Goal: Obtain resource: Obtain resource

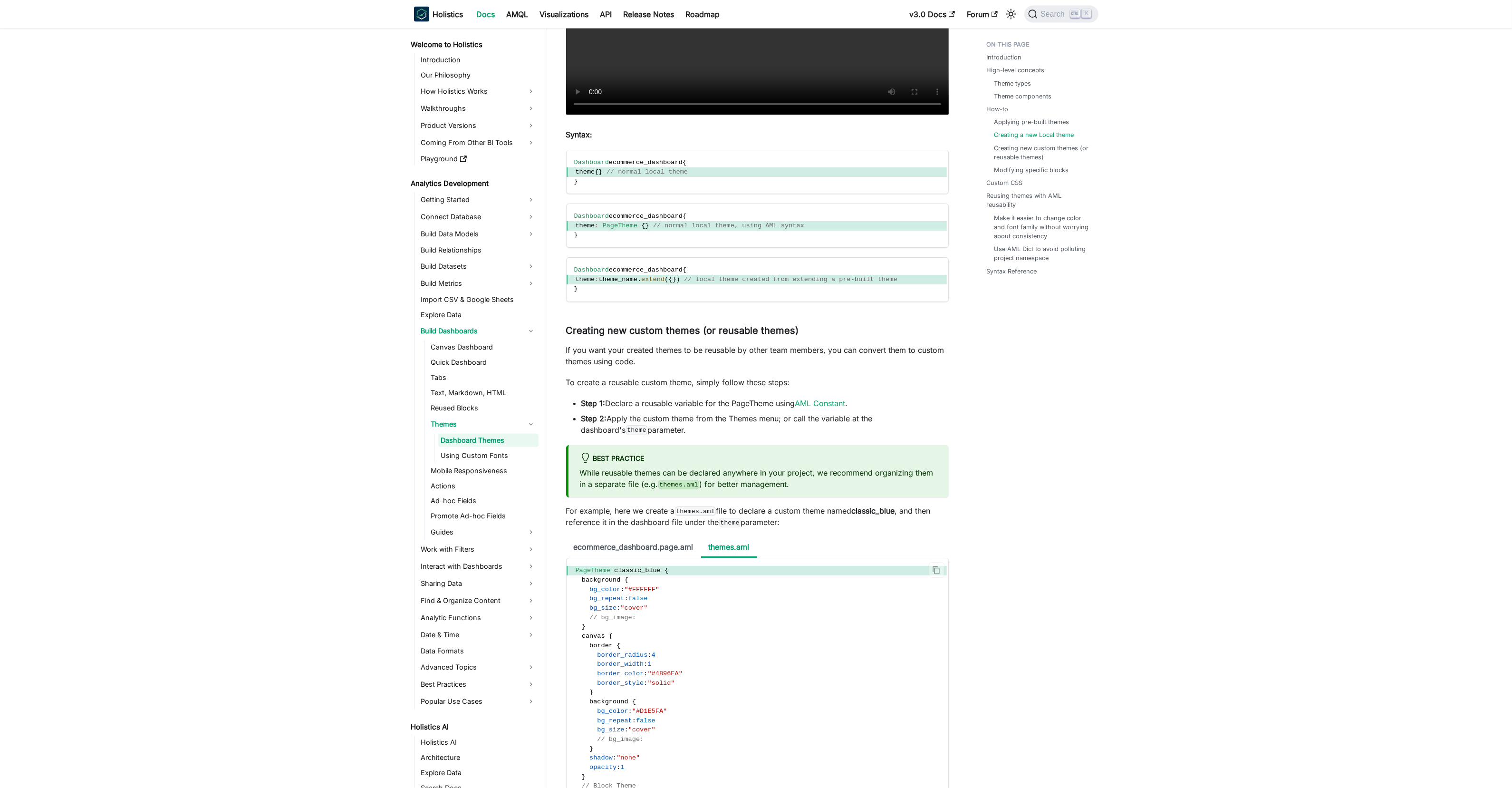
scroll to position [2710, 0]
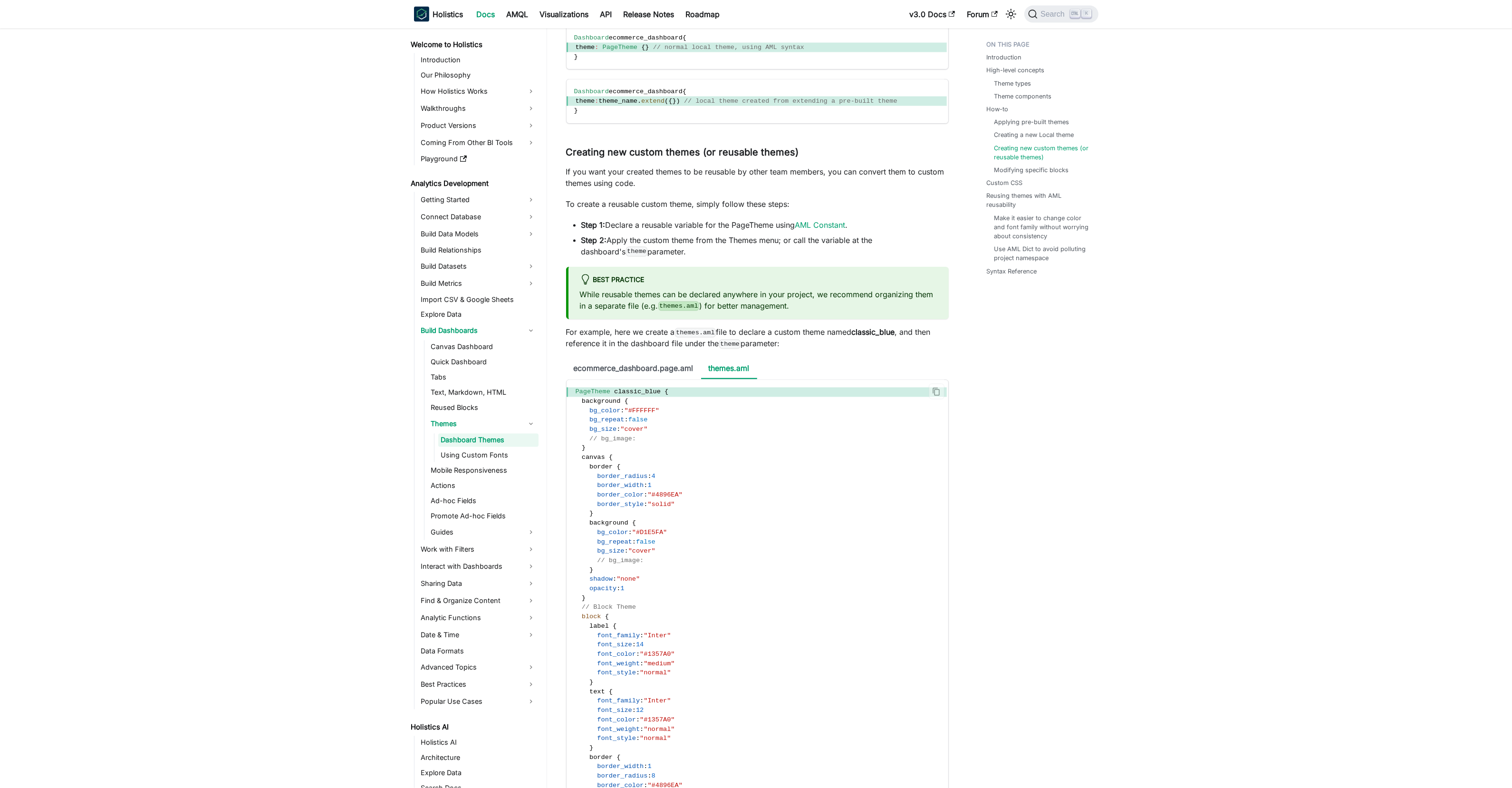
click at [665, 397] on span "PageTheme classic_blue {" at bounding box center [756, 392] width 380 height 9
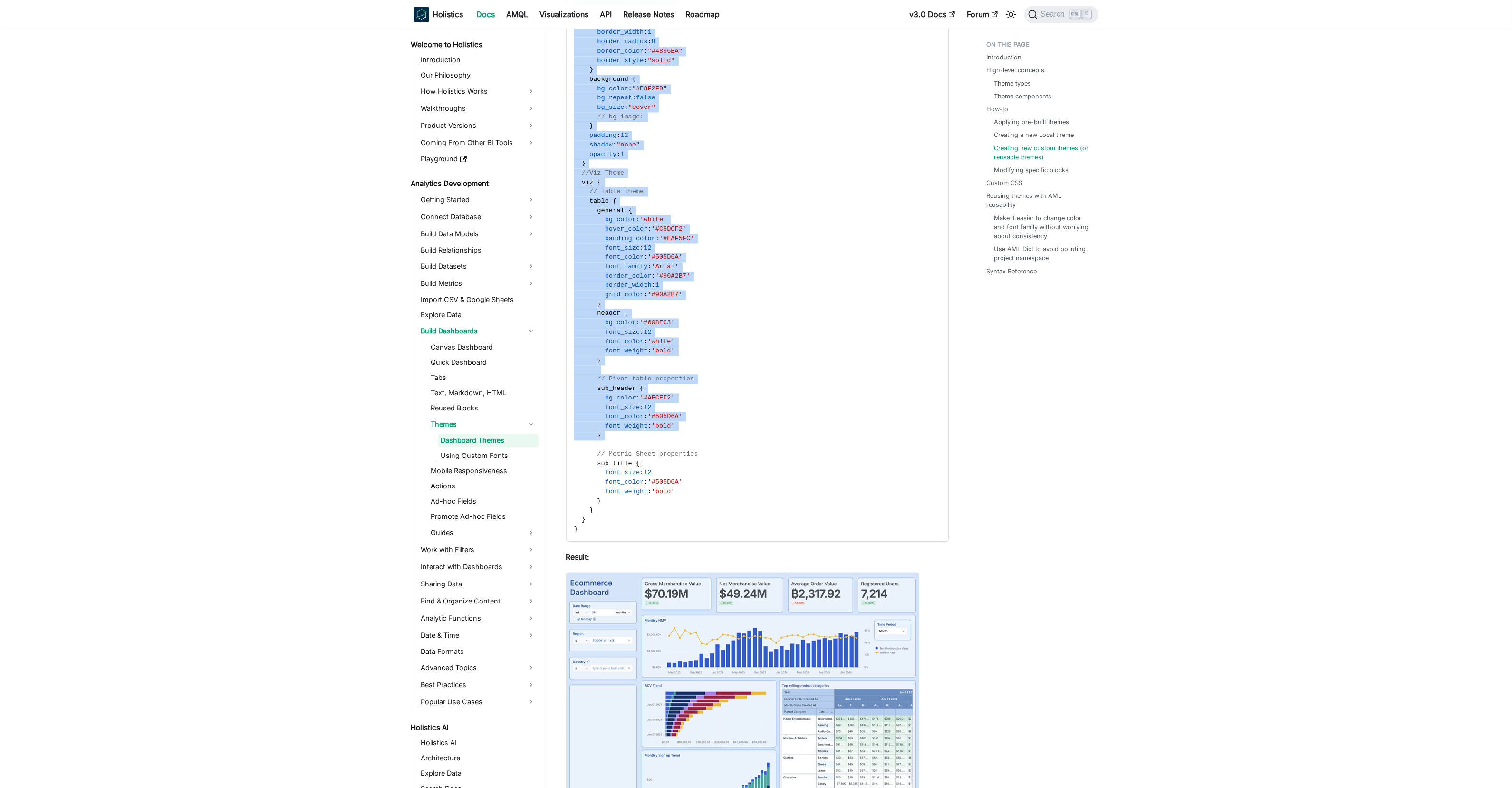
scroll to position [3495, 0]
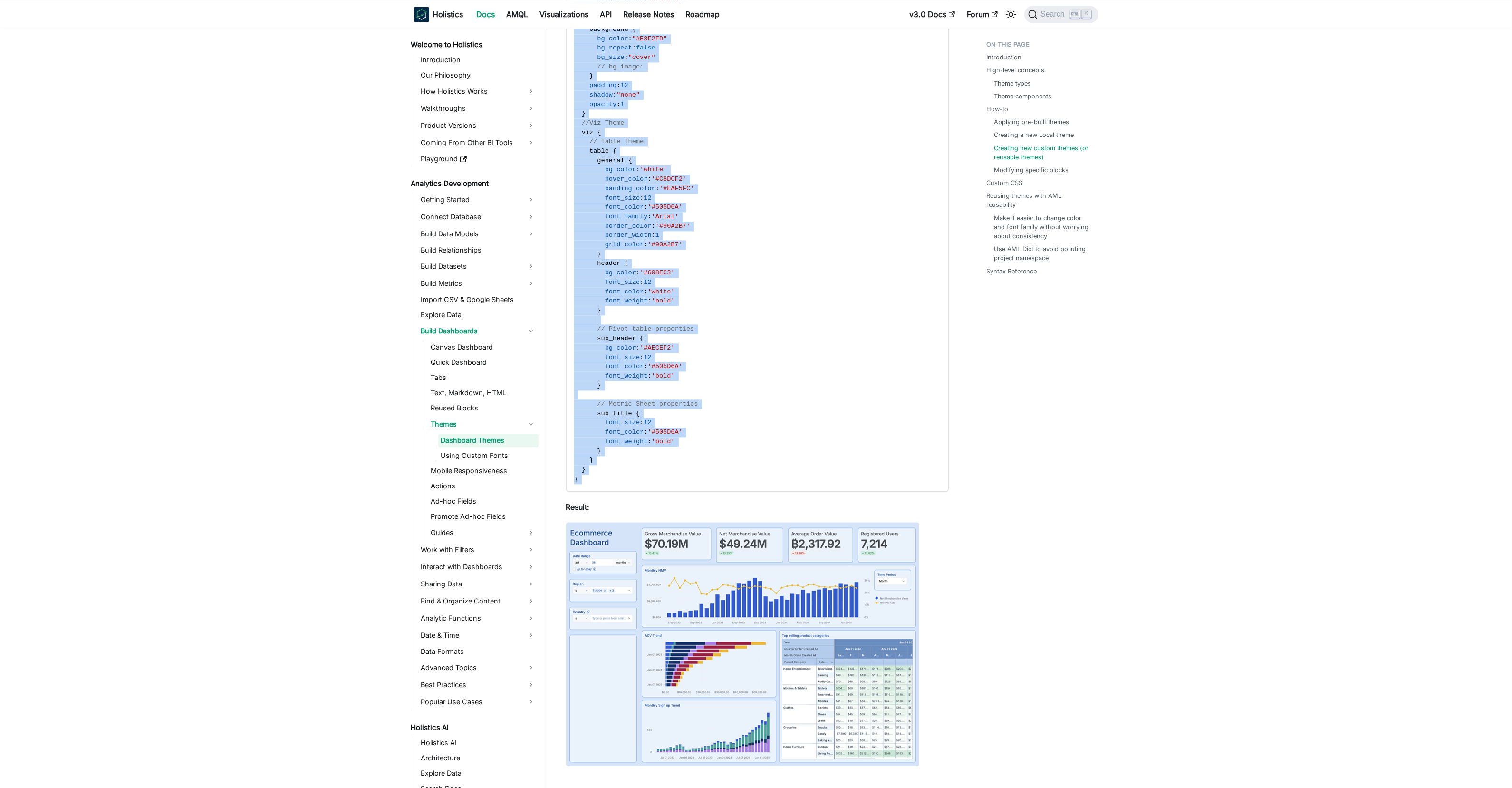
drag, startPoint x: 665, startPoint y: 400, endPoint x: 658, endPoint y: 483, distance: 83.3
click at [649, 491] on code "PageTheme classic_blue { background { bg_color : "#FFFFFF" bg_repeat : false bg…" at bounding box center [756, 43] width 380 height 895
copy div "PageTheme classic_blue { background { bg_color : "#FFFFFF" bg_repeat : false bg…"
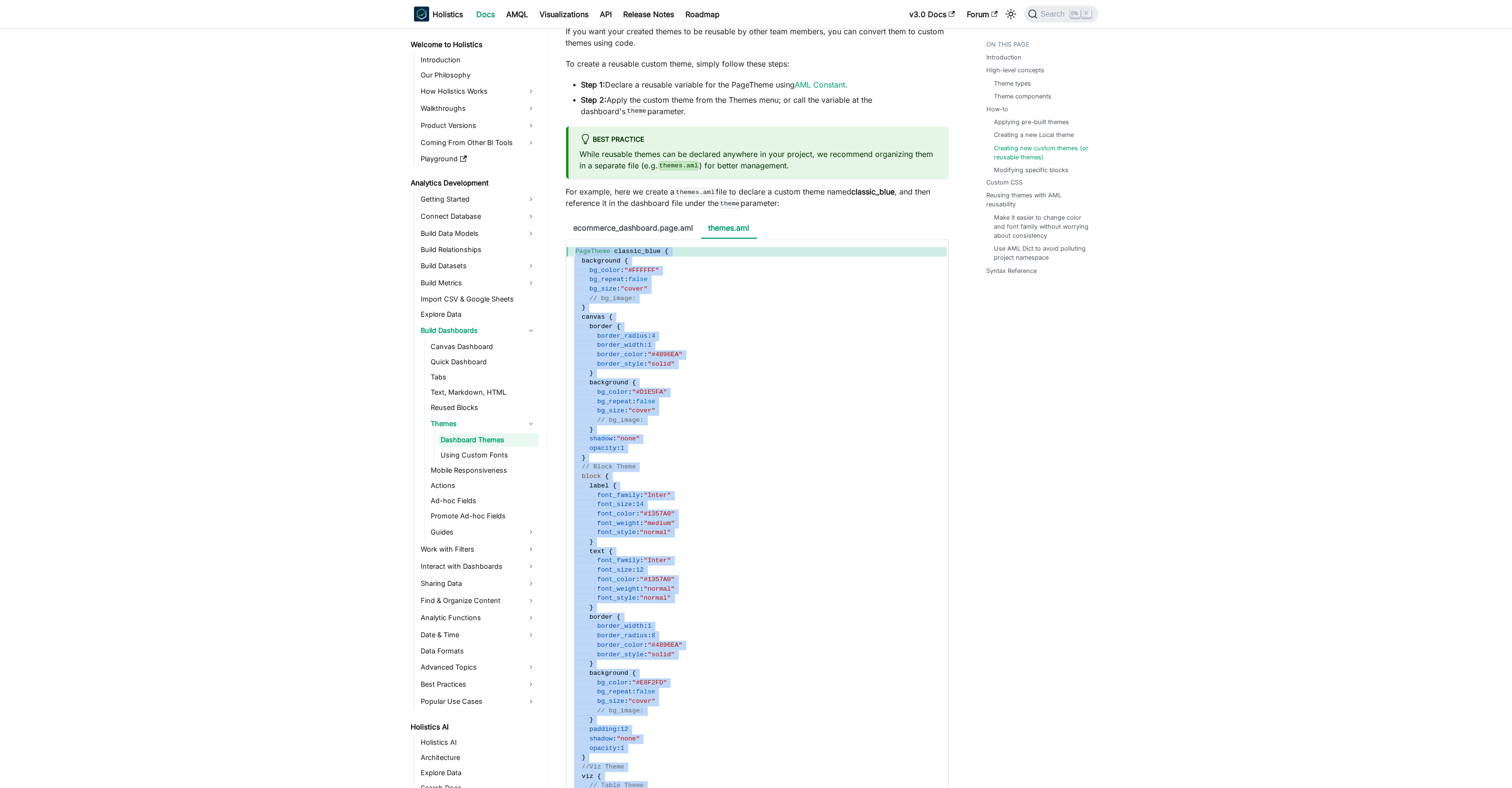
scroll to position [2853, 0]
click at [938, 253] on icon "Copy code to clipboard" at bounding box center [936, 249] width 9 height 9
copy div "PageTheme classic_blue { background { bg_color : "#FFFFFF" bg_repeat : false bg…"
click at [938, 253] on span "Copied" at bounding box center [936, 249] width 9 height 9
click at [938, 253] on icon "Copied" at bounding box center [936, 249] width 9 height 9
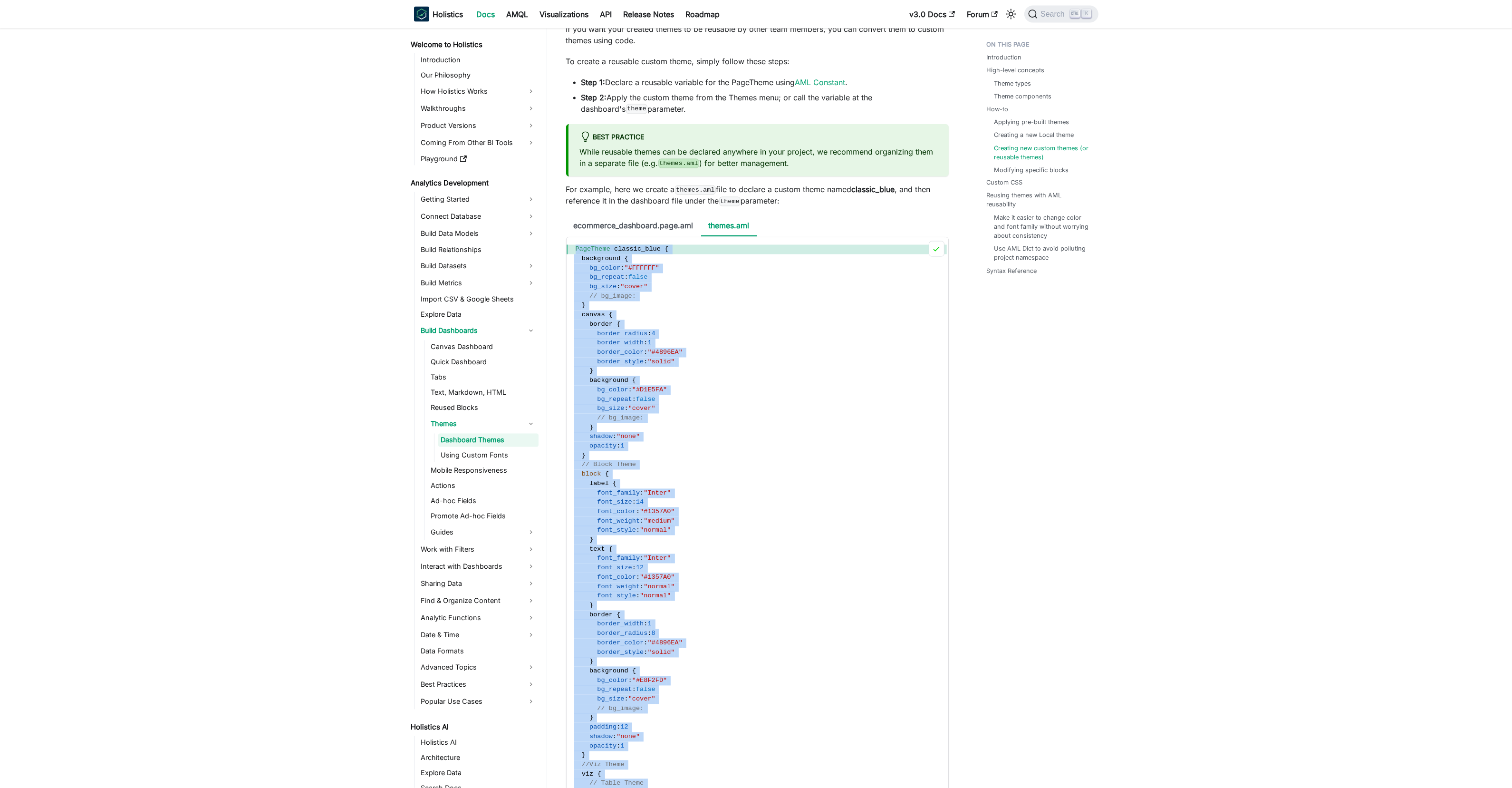
click at [938, 253] on icon "Copied" at bounding box center [936, 249] width 9 height 9
